Goal: Task Accomplishment & Management: Use online tool/utility

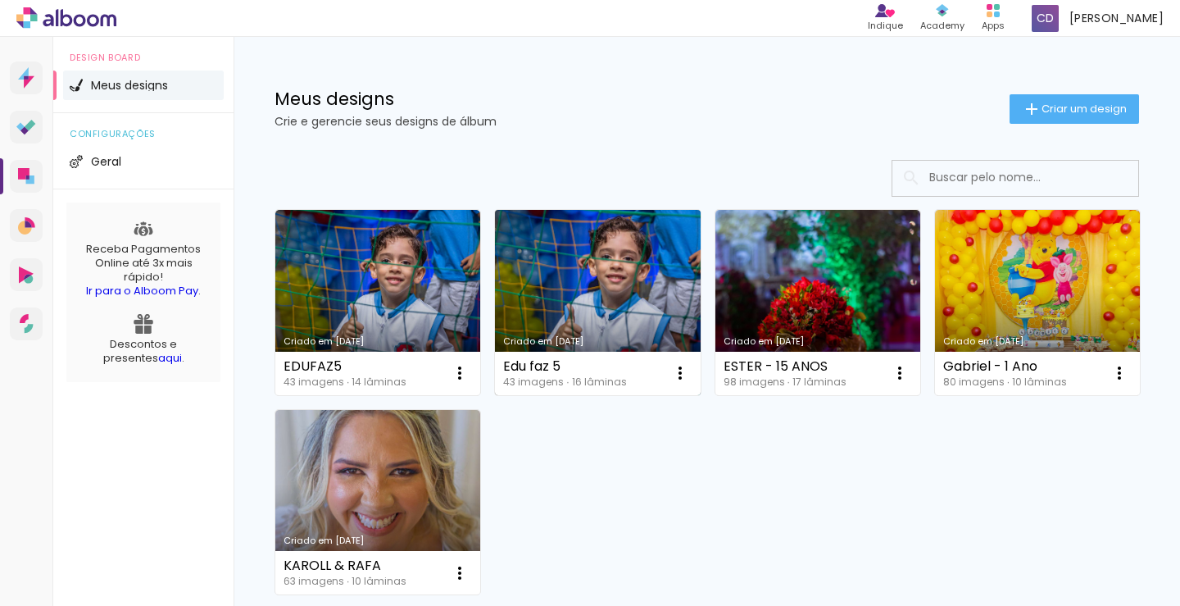
click at [575, 307] on link "Criado em [DATE]" at bounding box center [597, 302] width 205 height 185
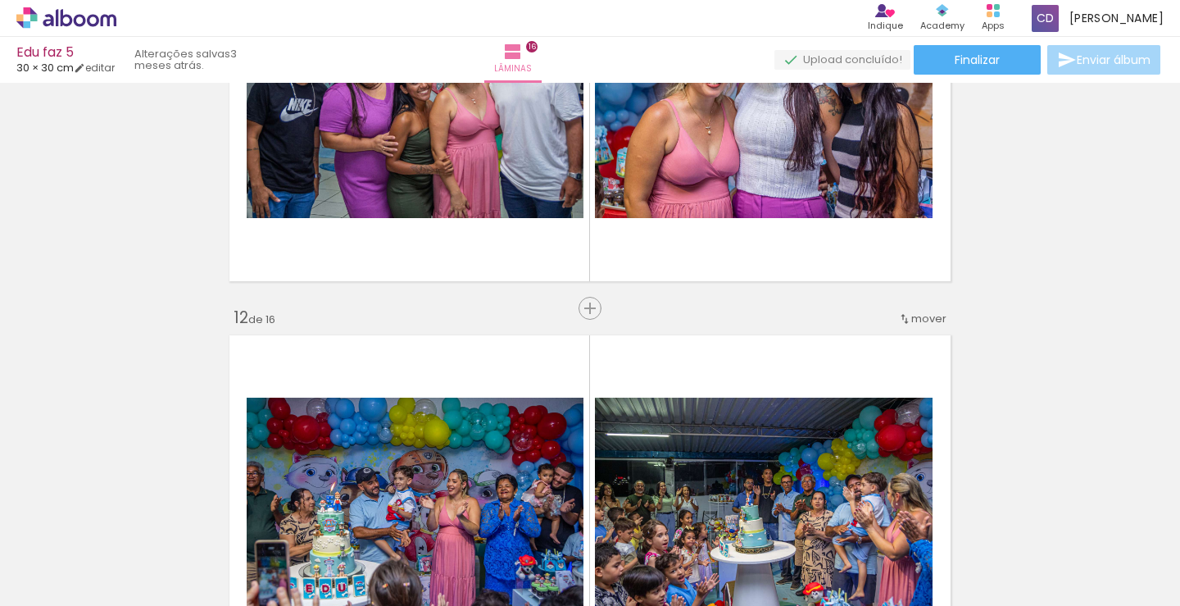
scroll to position [4287, 0]
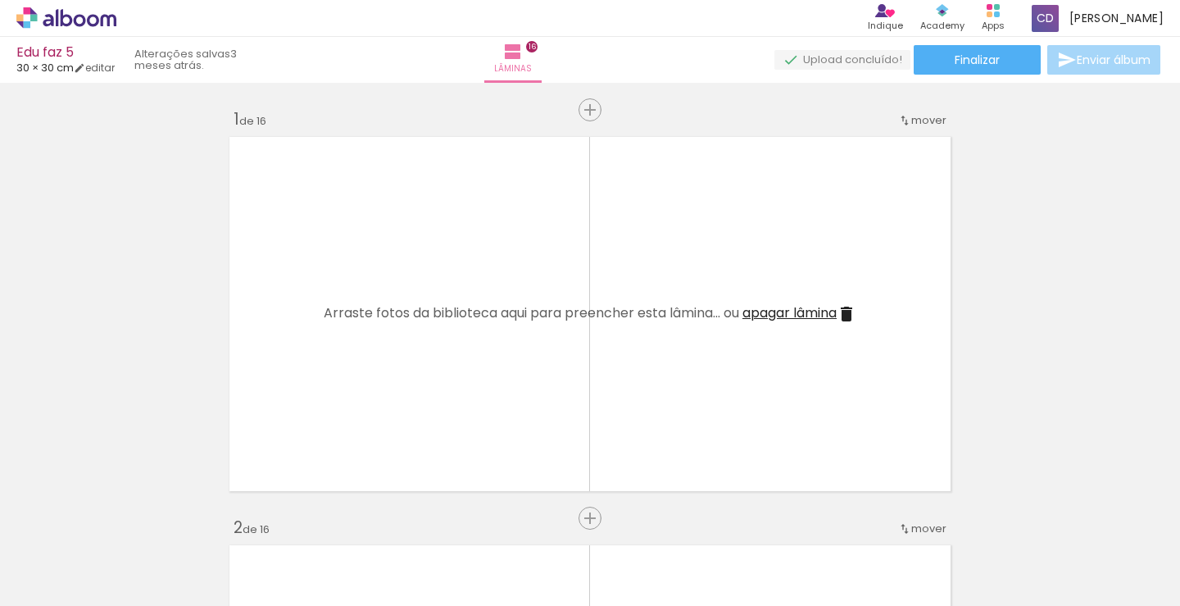
scroll to position [0, 2906]
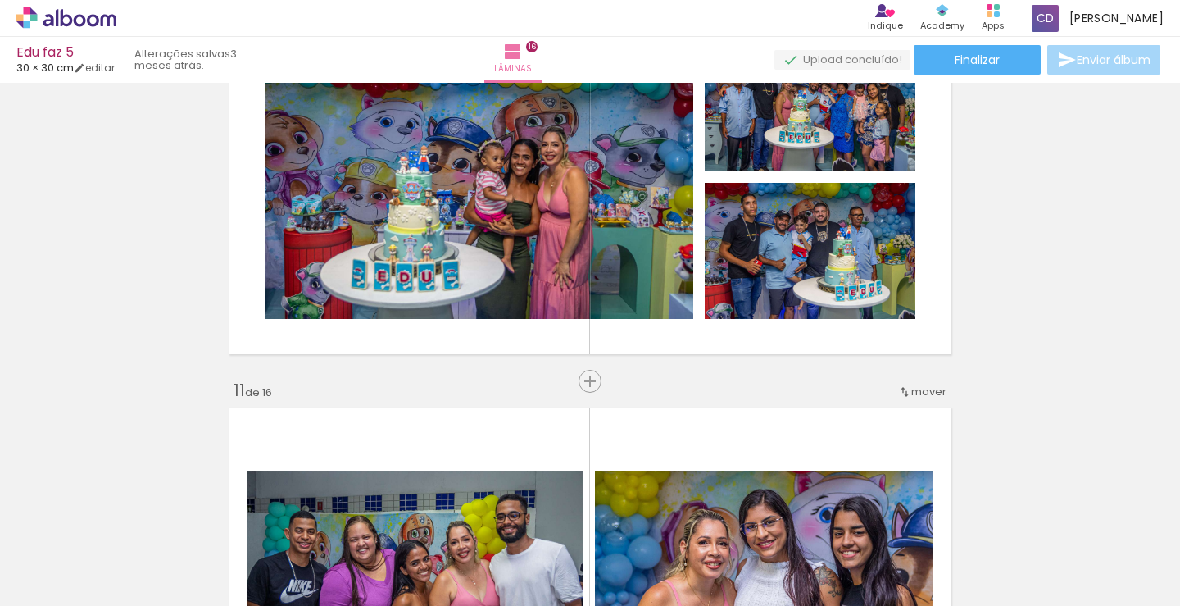
scroll to position [3795, 0]
